Goal: Transaction & Acquisition: Purchase product/service

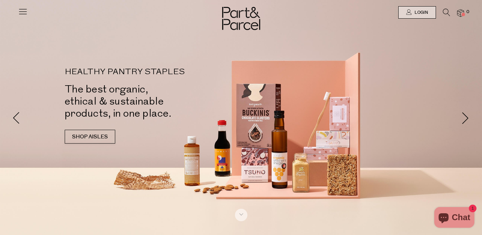
type input "[EMAIL_ADDRESS][DOMAIN_NAME]"
drag, startPoint x: 476, startPoint y: 22, endPoint x: 466, endPoint y: 22, distance: 10.7
click at [470, 22] on div at bounding box center [241, 12] width 482 height 25
click at [421, 10] on span "Login" at bounding box center [419, 13] width 15 height 6
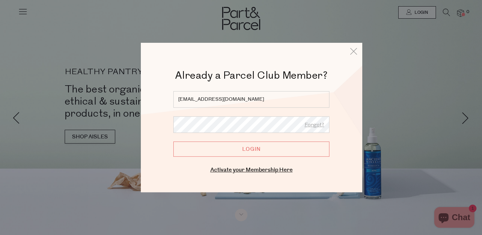
click at [267, 149] on input "Login" at bounding box center [251, 149] width 156 height 15
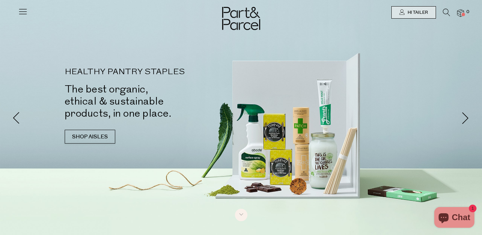
click at [18, 12] on icon at bounding box center [23, 12] width 10 height 10
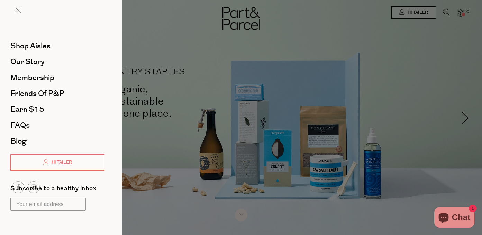
click at [399, 43] on div at bounding box center [241, 117] width 482 height 235
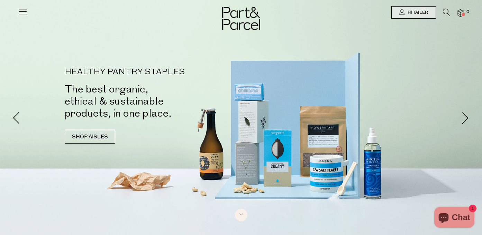
click at [460, 9] on img at bounding box center [460, 13] width 7 height 8
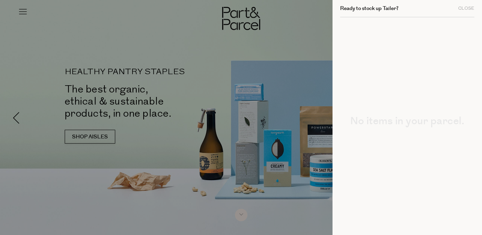
click at [304, 49] on div at bounding box center [241, 117] width 482 height 235
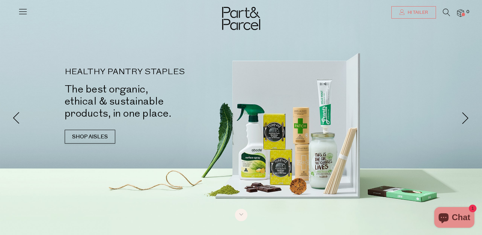
click at [413, 15] on span "Hi Tailer" at bounding box center [417, 13] width 22 height 6
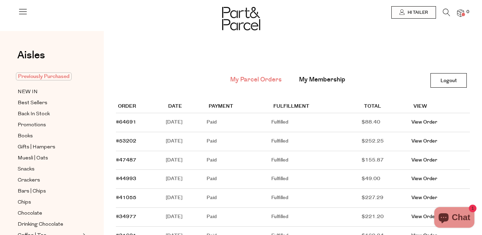
click at [39, 78] on span "Previously Purchased" at bounding box center [44, 77] width 56 height 8
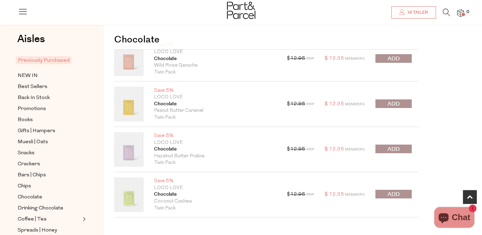
scroll to position [325, 0]
click at [396, 106] on span "submit" at bounding box center [393, 105] width 12 height 8
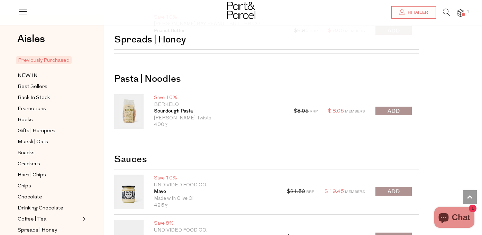
scroll to position [735, 0]
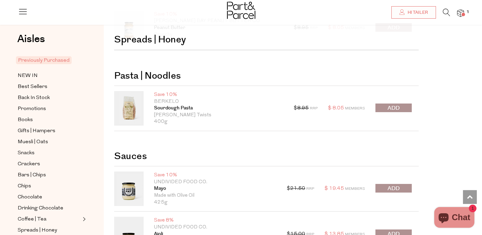
click at [388, 106] on span "submit" at bounding box center [393, 108] width 12 height 8
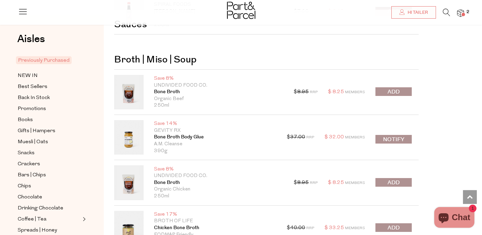
scroll to position [1003, 0]
click at [391, 92] on span "submit" at bounding box center [393, 92] width 12 height 8
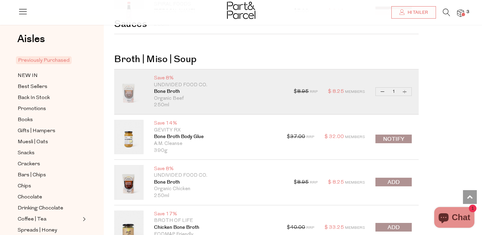
scroll to position [1034, 0]
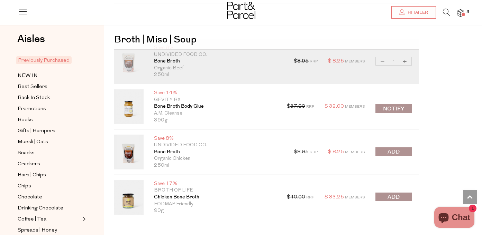
click at [396, 151] on span "submit" at bounding box center [393, 152] width 12 height 8
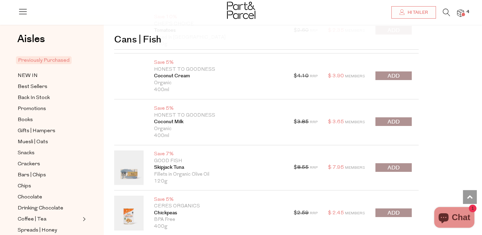
scroll to position [1299, 0]
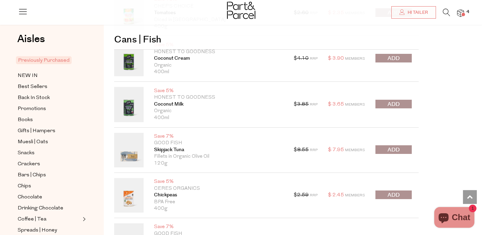
click at [397, 152] on span "submit" at bounding box center [393, 150] width 12 height 8
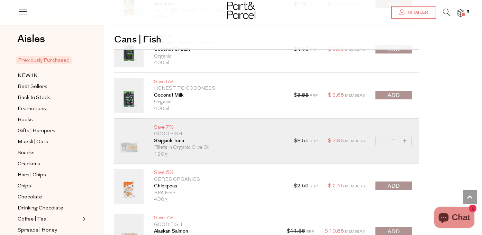
scroll to position [1307, 0]
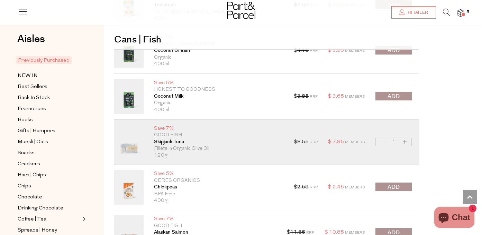
click at [406, 143] on button "Increase Skipjack Tuna" at bounding box center [404, 142] width 8 height 8
type input "2"
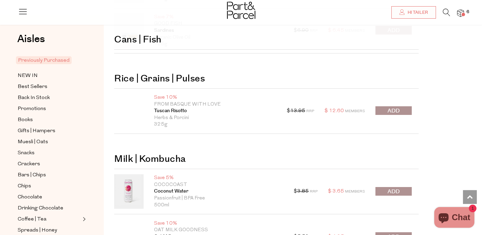
scroll to position [1602, 0]
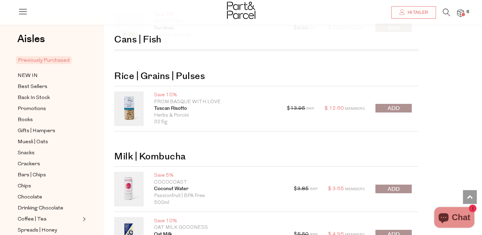
click at [396, 108] on span "submit" at bounding box center [393, 109] width 12 height 8
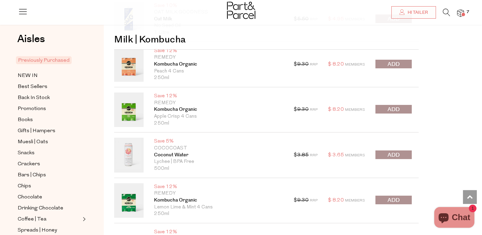
scroll to position [1819, 0]
click at [393, 65] on span "submit" at bounding box center [393, 64] width 12 height 8
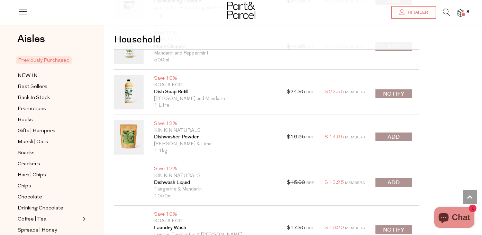
scroll to position [2142, 0]
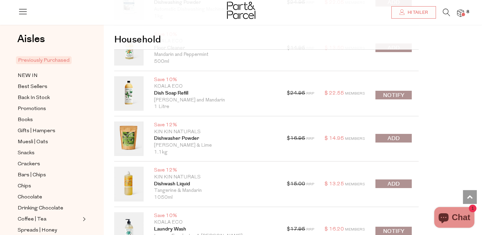
click at [392, 140] on span "submit" at bounding box center [393, 139] width 12 height 8
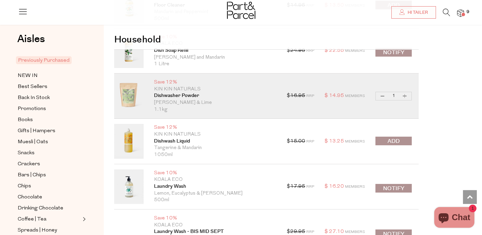
scroll to position [2187, 0]
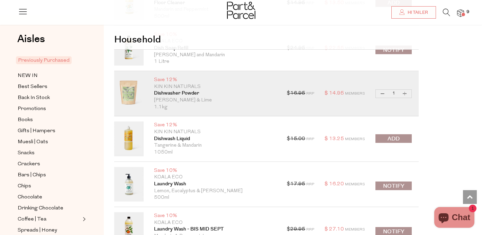
click at [397, 137] on span "submit" at bounding box center [393, 139] width 12 height 8
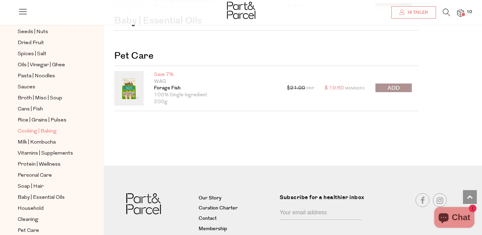
scroll to position [231, 0]
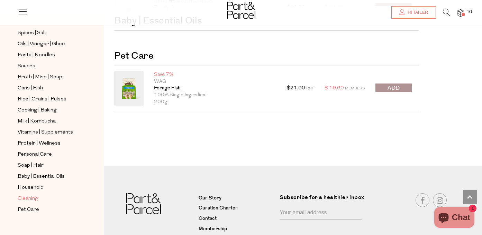
click at [30, 195] on span "Cleaning" at bounding box center [28, 199] width 21 height 8
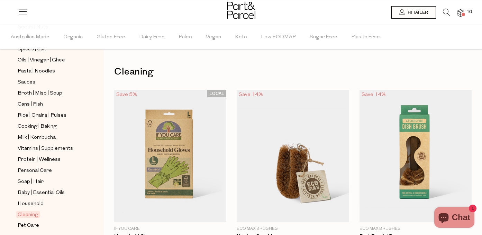
scroll to position [272, 0]
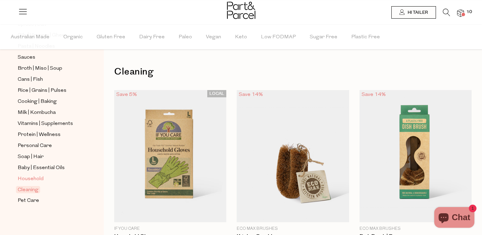
click at [36, 177] on span "Household" at bounding box center [31, 179] width 26 height 8
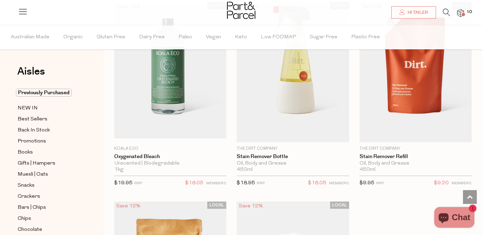
scroll to position [2973, 0]
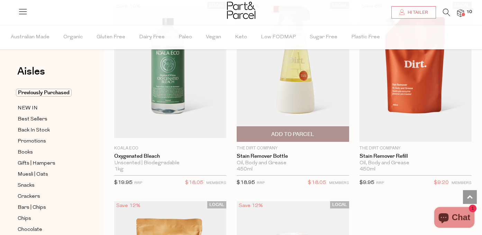
click at [295, 131] on span "Add To Parcel" at bounding box center [292, 134] width 43 height 7
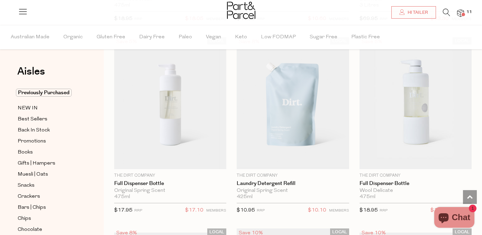
scroll to position [3720, 0]
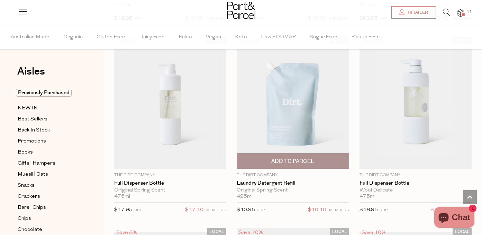
click at [292, 158] on span "Add To Parcel" at bounding box center [292, 161] width 43 height 7
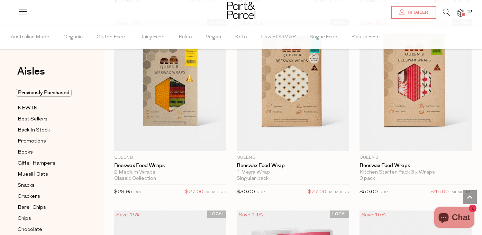
scroll to position [4725, 0]
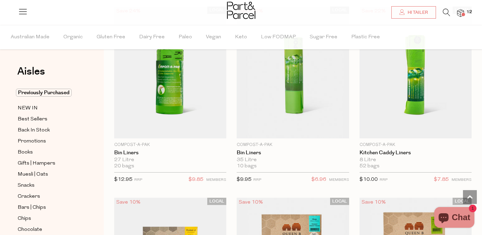
click at [459, 11] on img at bounding box center [460, 13] width 7 height 8
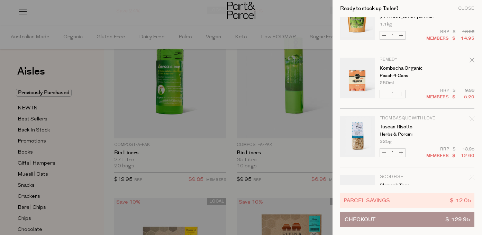
scroll to position [0, 0]
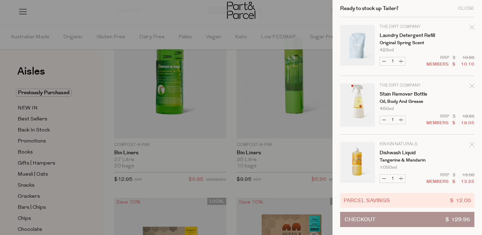
click at [30, 139] on div at bounding box center [241, 117] width 482 height 235
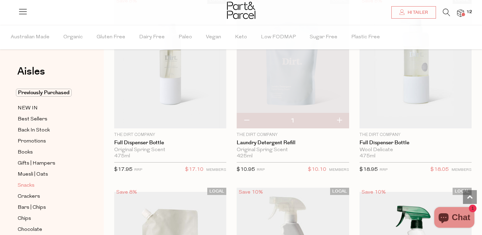
click at [30, 186] on span "Snacks" at bounding box center [26, 186] width 17 height 8
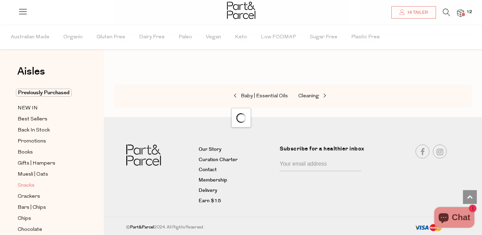
scroll to position [862, 0]
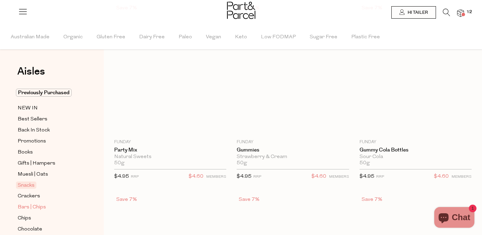
click at [37, 207] on span "Bars | Chips" at bounding box center [32, 208] width 28 height 8
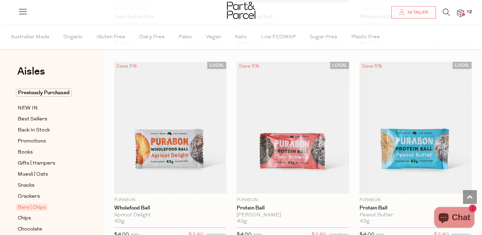
scroll to position [2716, 0]
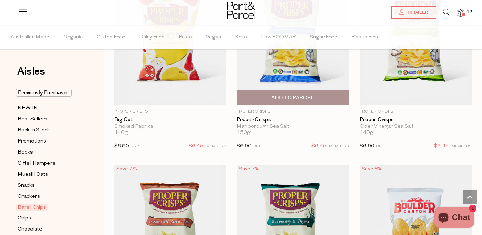
scroll to position [3991, 0]
